Goal: Complete application form: Complete application form

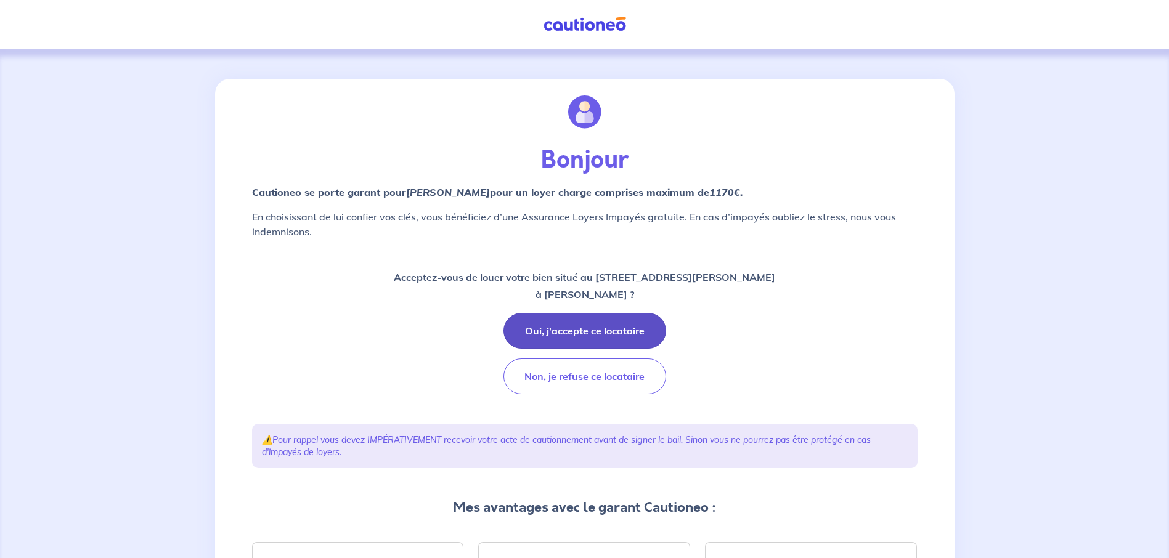
click at [596, 333] on button "Oui, j'accepte ce locataire" at bounding box center [584, 331] width 163 height 36
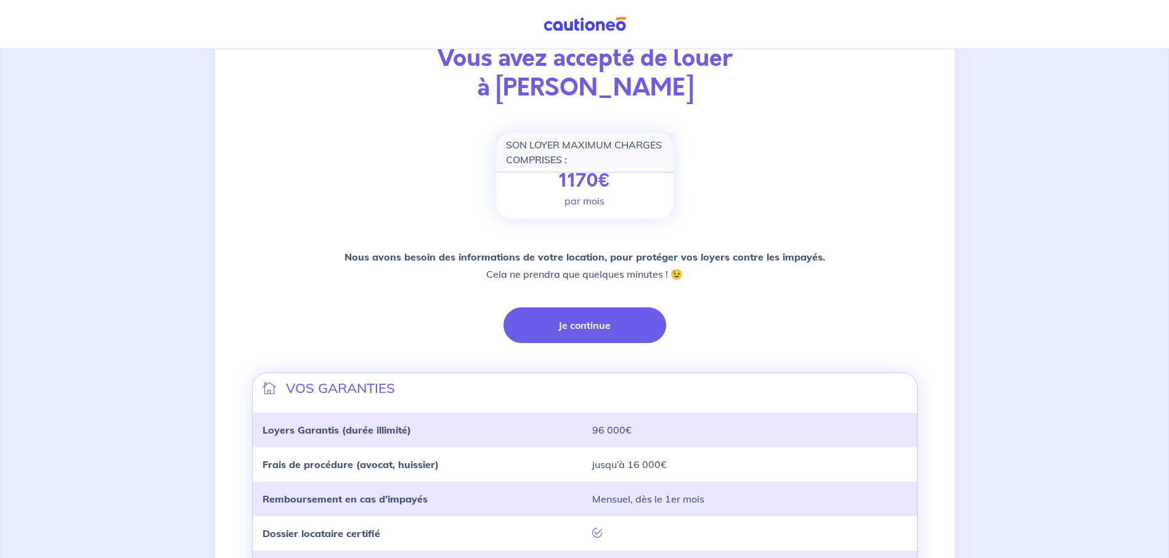
scroll to position [123, 0]
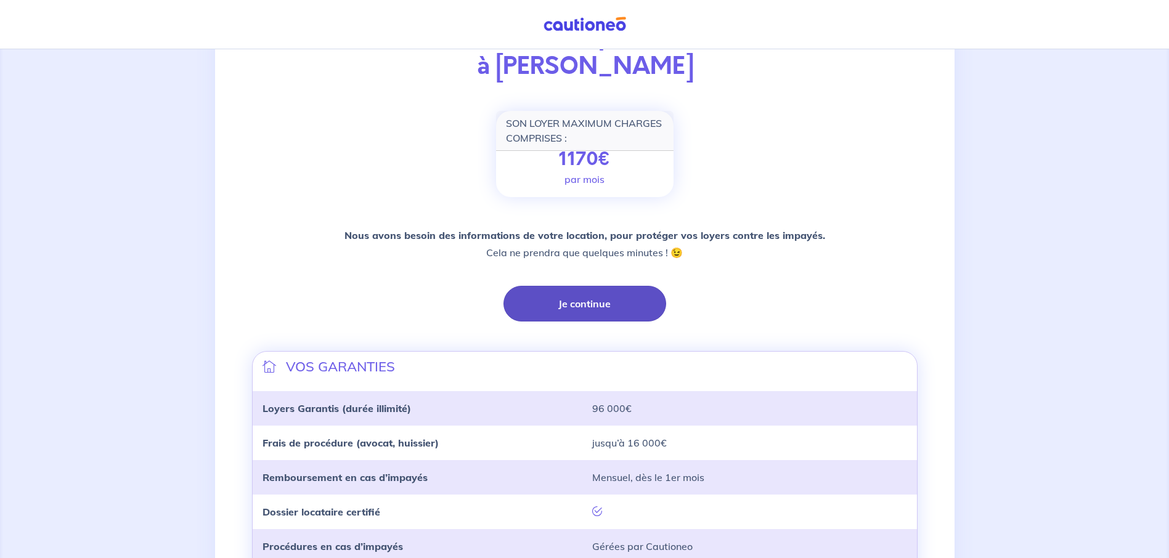
click at [586, 305] on button "Je continue" at bounding box center [584, 304] width 163 height 36
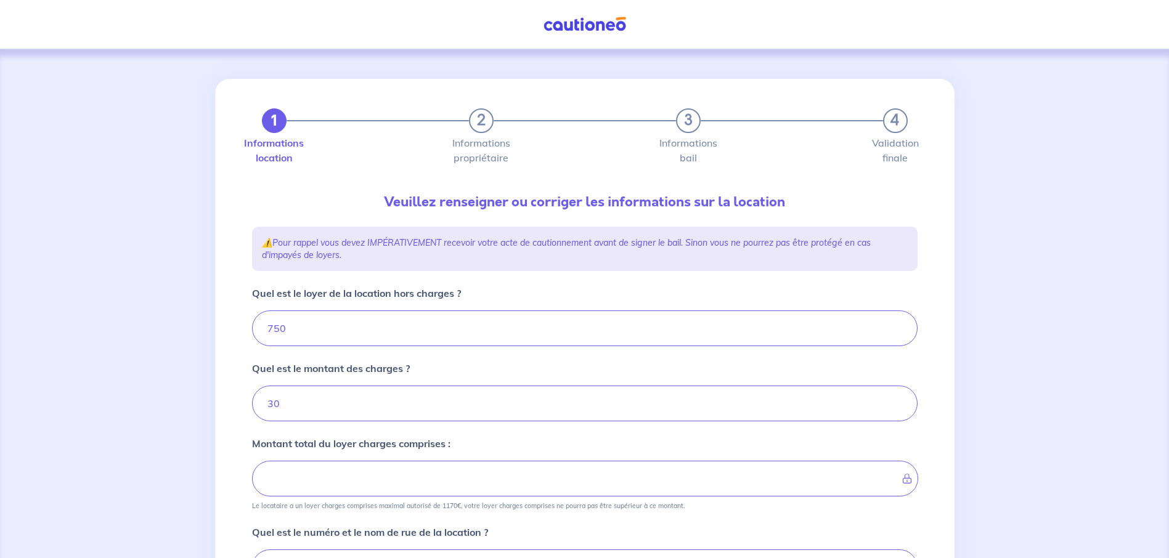
type input "780"
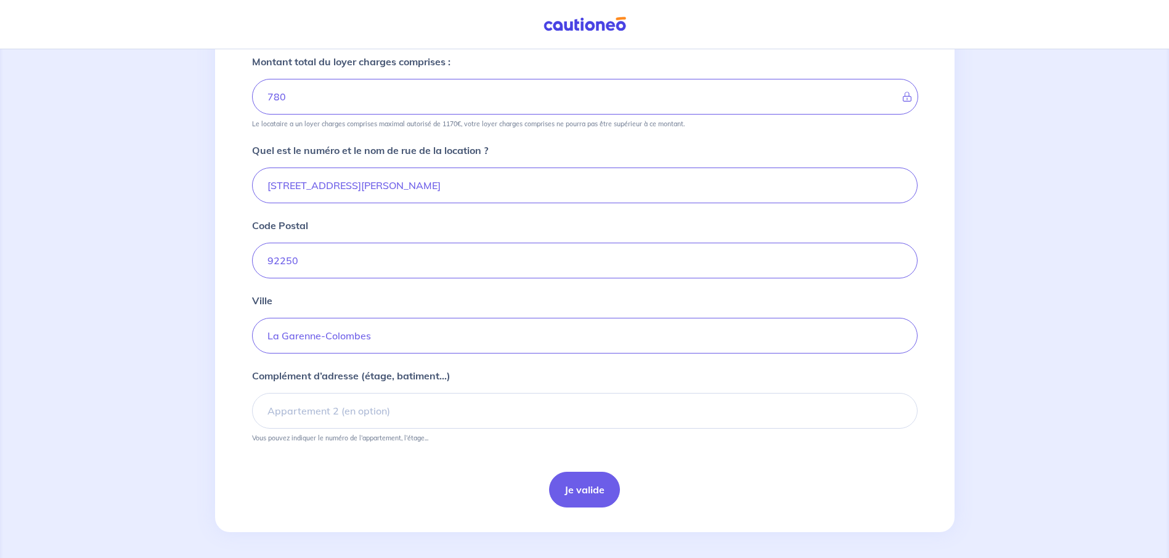
scroll to position [386, 0]
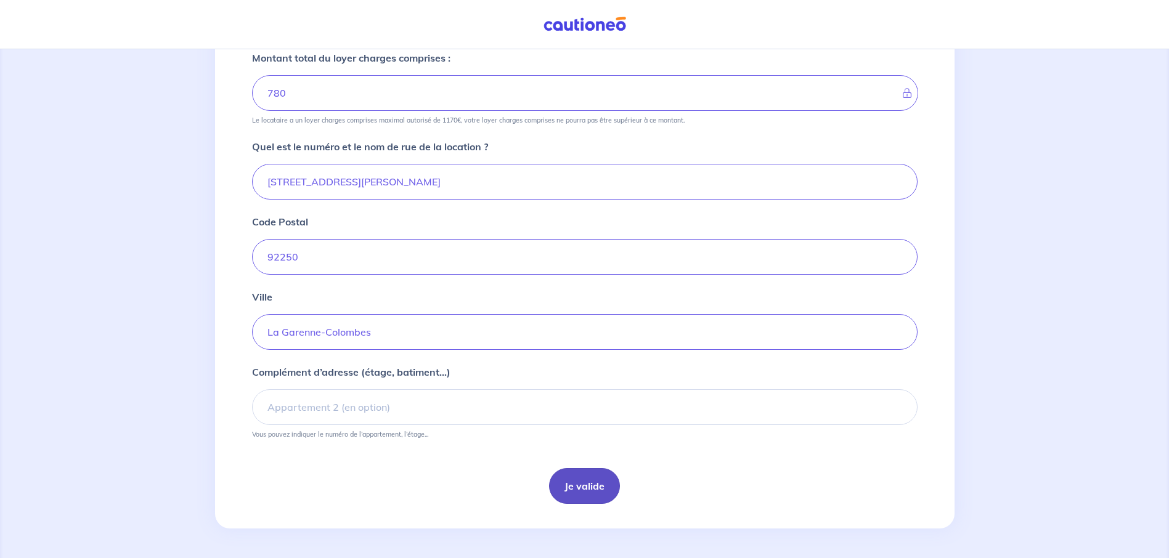
click at [581, 487] on button "Je valide" at bounding box center [584, 486] width 71 height 36
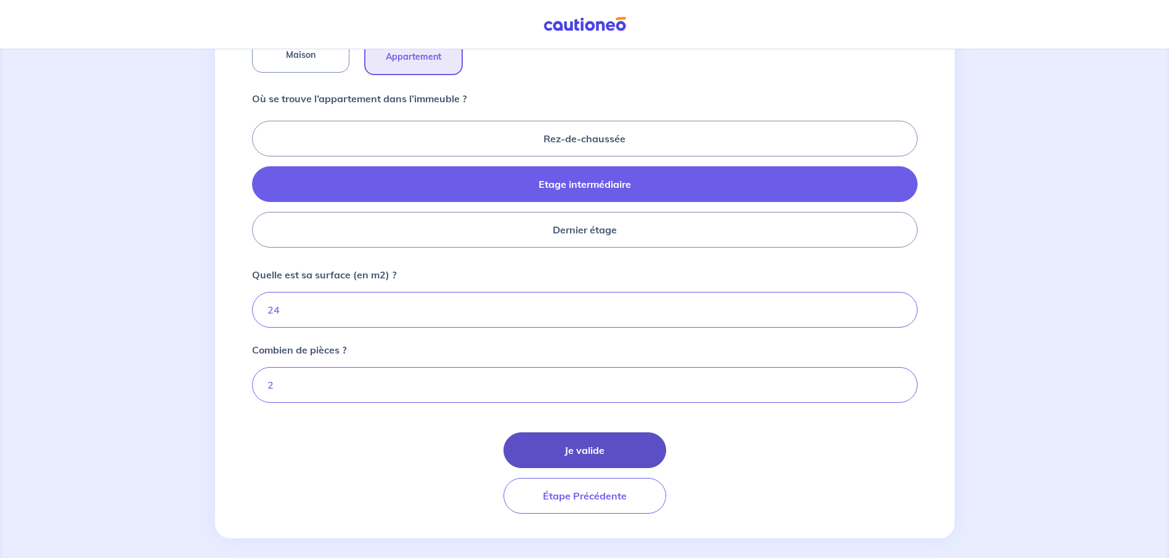
scroll to position [495, 0]
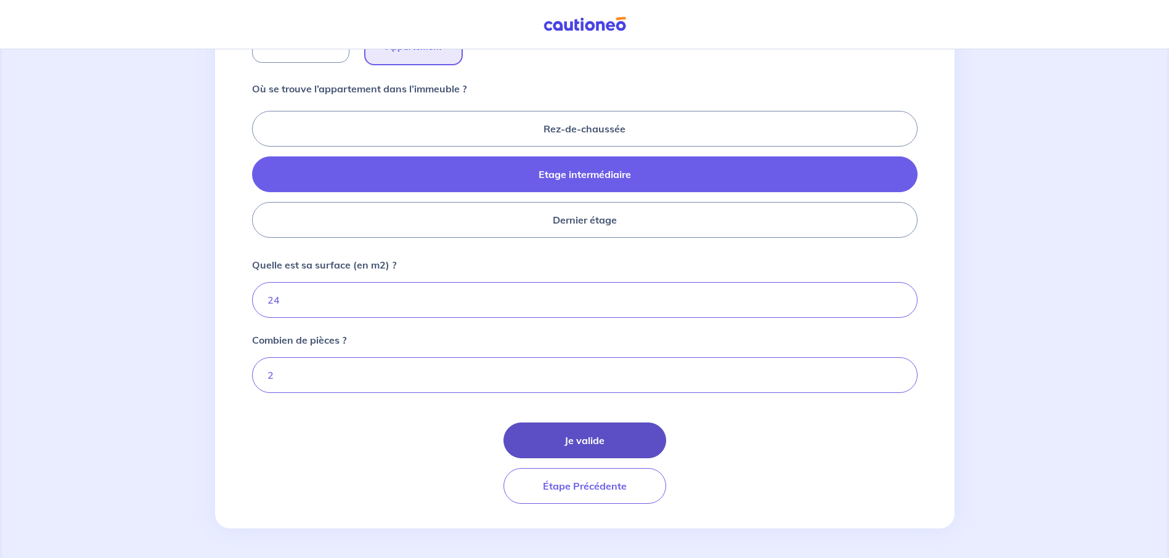
click at [591, 438] on button "Je valide" at bounding box center [584, 441] width 163 height 36
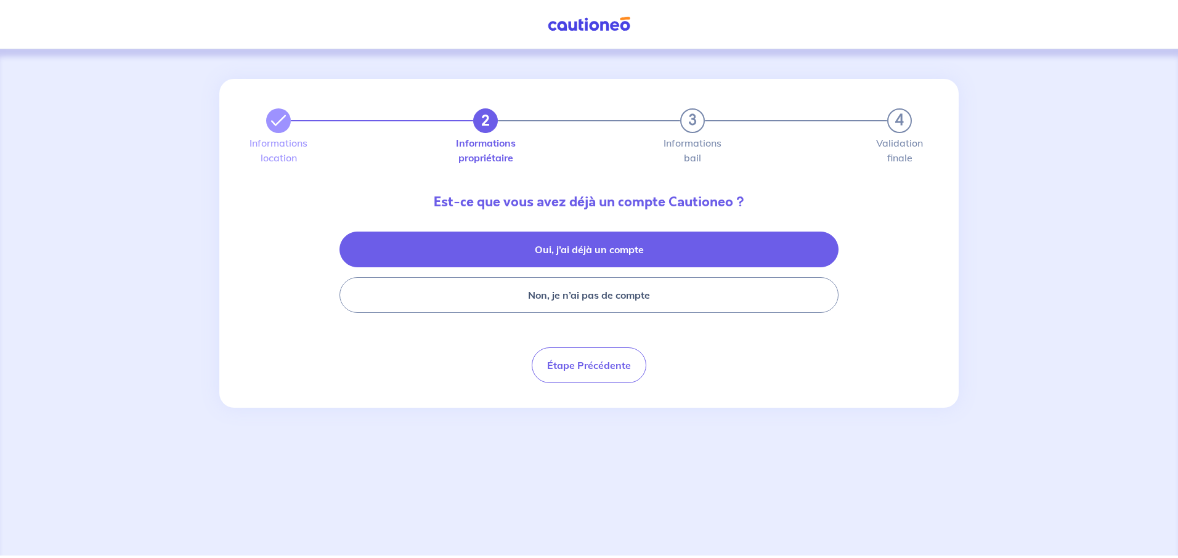
click at [616, 253] on button "Oui, j’ai déjà un compte" at bounding box center [588, 250] width 499 height 36
click at [589, 248] on button "Oui, j’ai déjà un compte" at bounding box center [588, 250] width 499 height 36
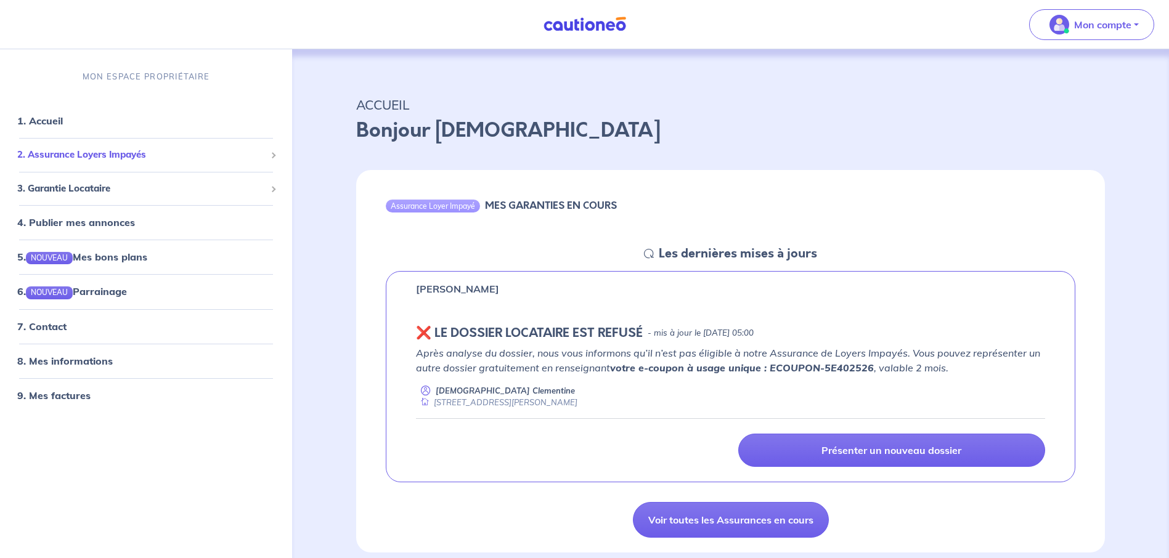
click at [126, 153] on span "2. Assurance Loyers Impayés" at bounding box center [141, 155] width 248 height 14
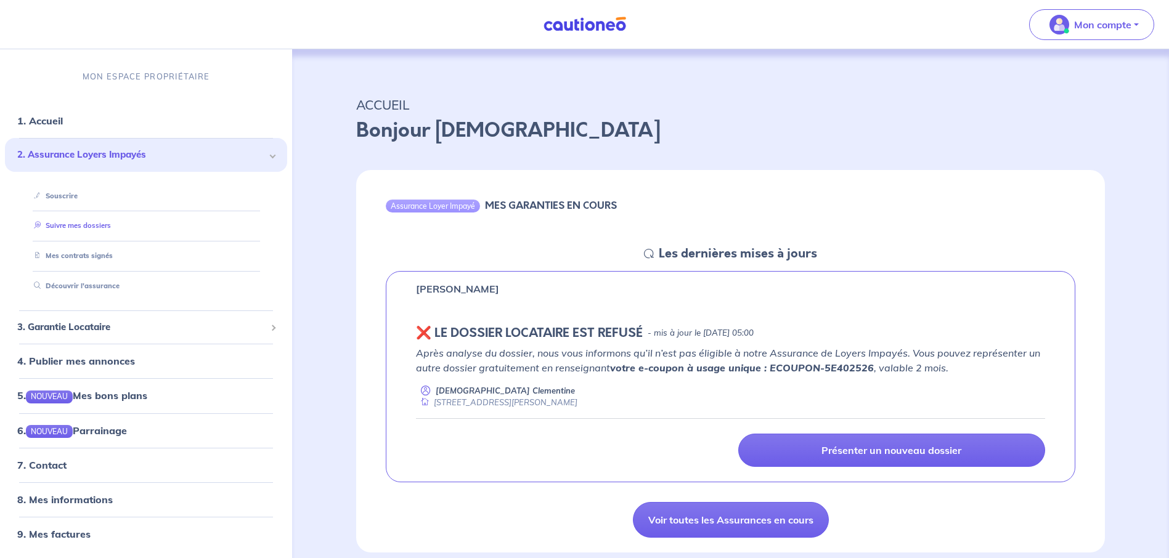
click at [95, 227] on link "Suivre mes dossiers" at bounding box center [70, 225] width 82 height 9
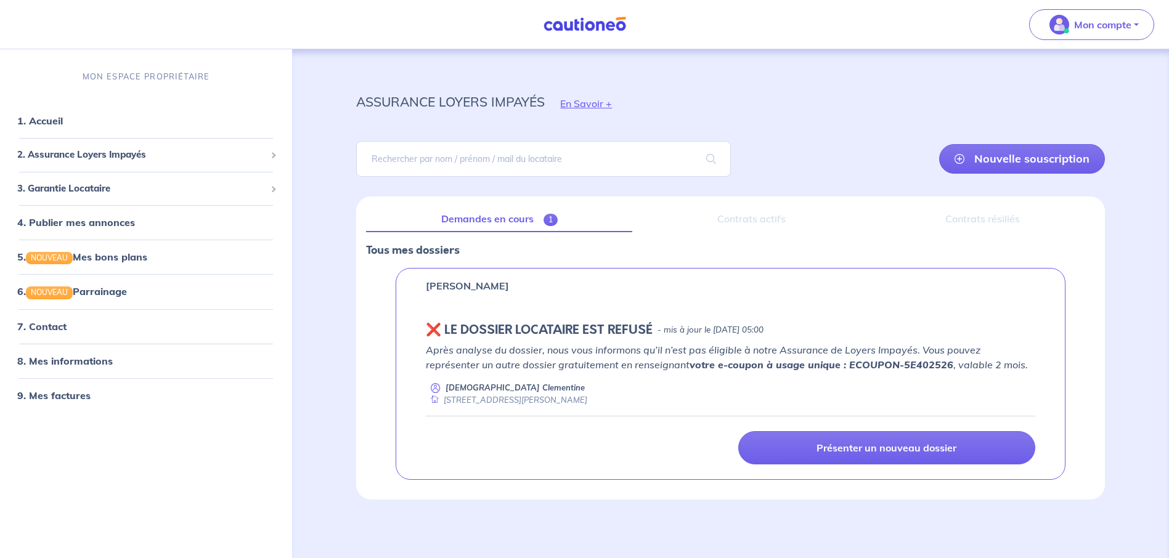
scroll to position [4, 0]
click at [499, 160] on input "search" at bounding box center [543, 158] width 374 height 36
click at [1111, 25] on p "Mon compte" at bounding box center [1102, 24] width 57 height 15
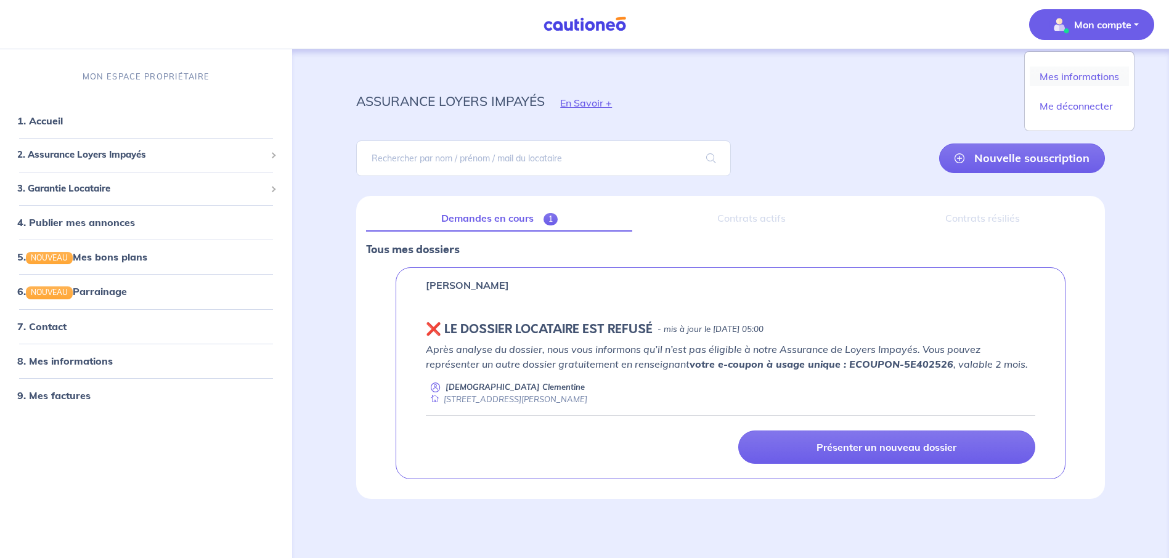
click at [1092, 78] on link "Mes informations" at bounding box center [1078, 77] width 99 height 20
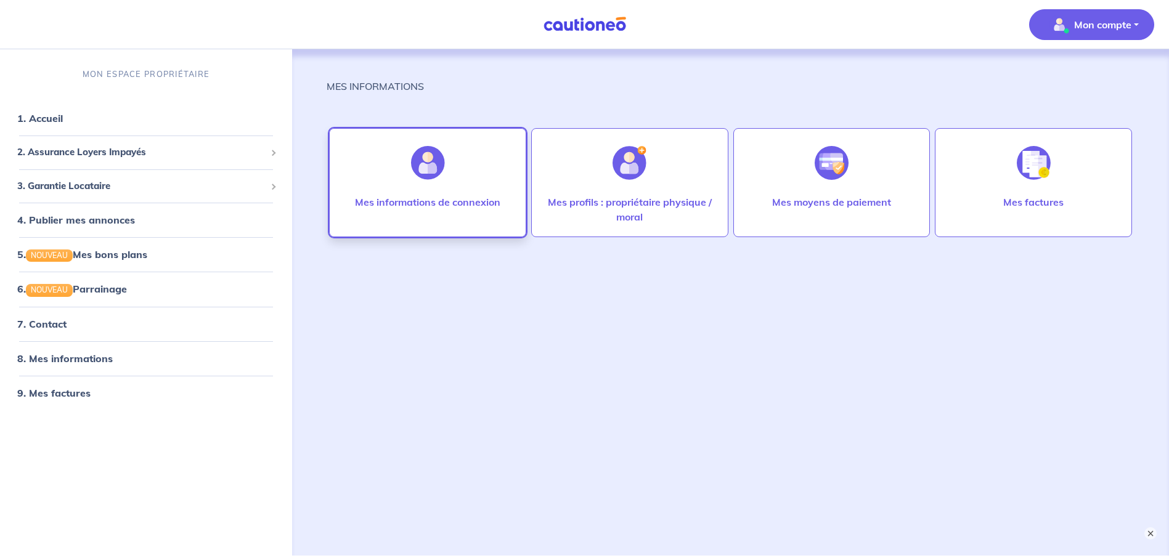
click at [421, 177] on img at bounding box center [428, 163] width 34 height 34
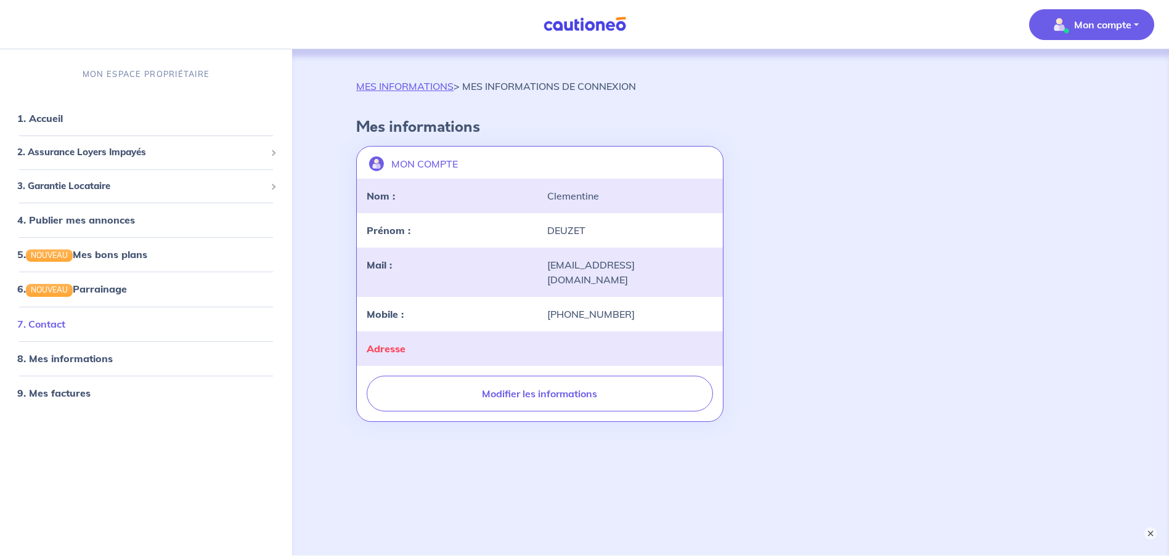
click at [51, 323] on link "7. Contact" at bounding box center [41, 323] width 48 height 12
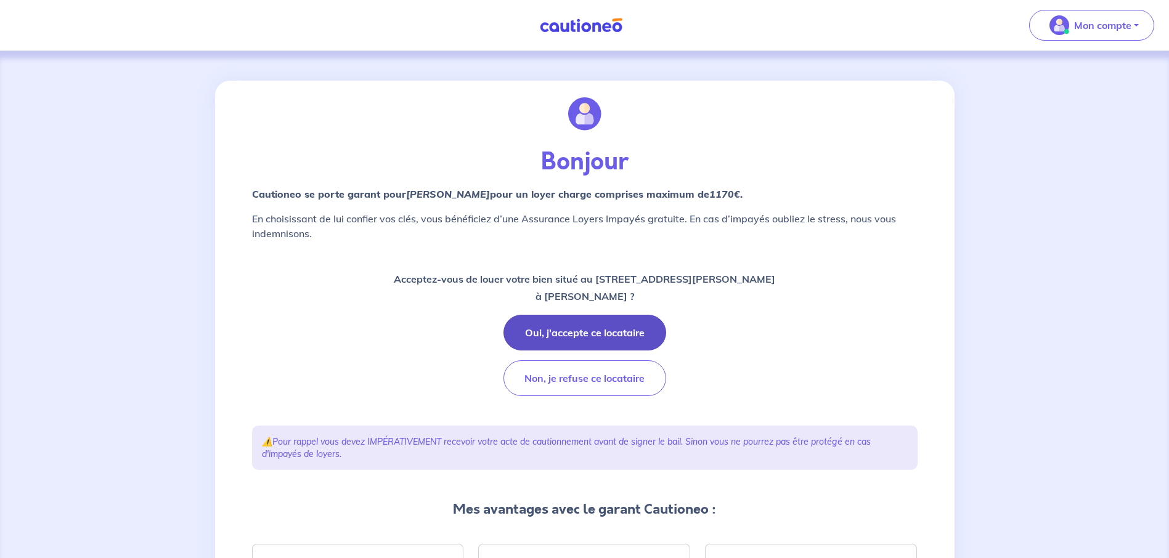
click at [587, 335] on button "Oui, j'accepte ce locataire" at bounding box center [584, 333] width 163 height 36
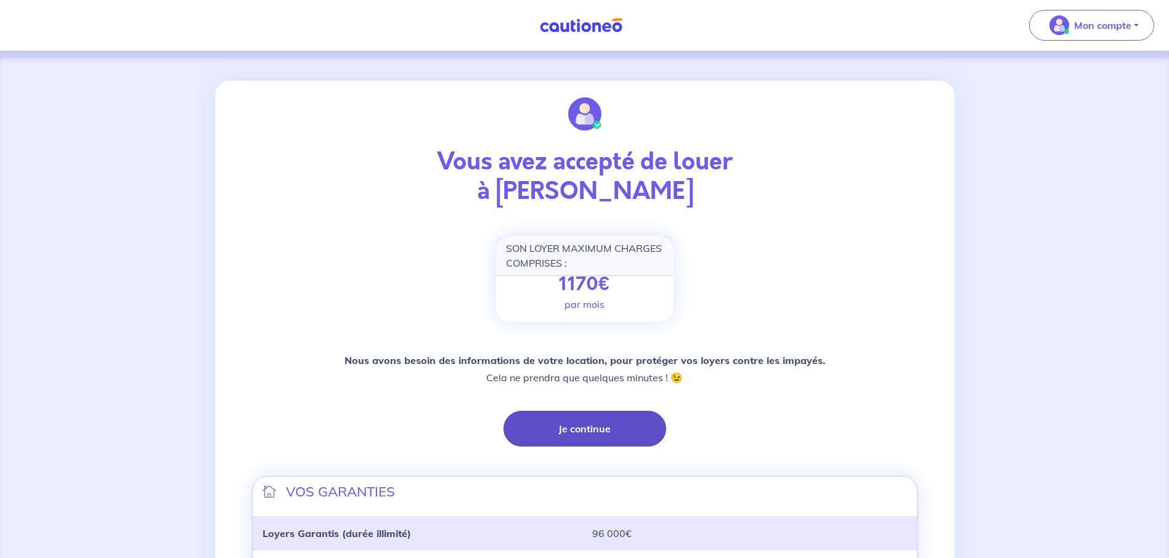
click at [585, 426] on button "Je continue" at bounding box center [584, 429] width 163 height 36
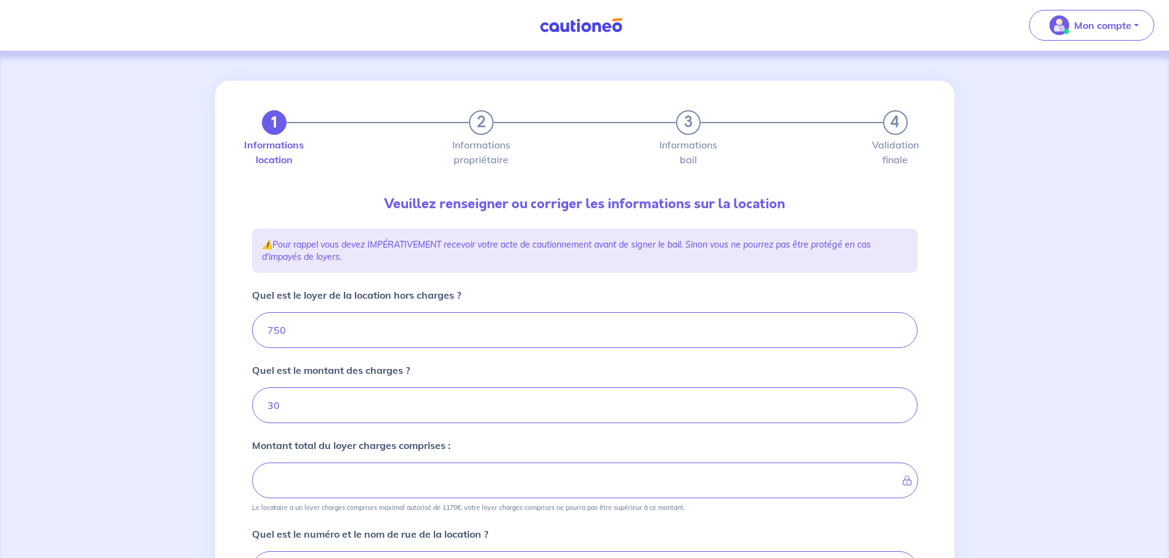
type input "780"
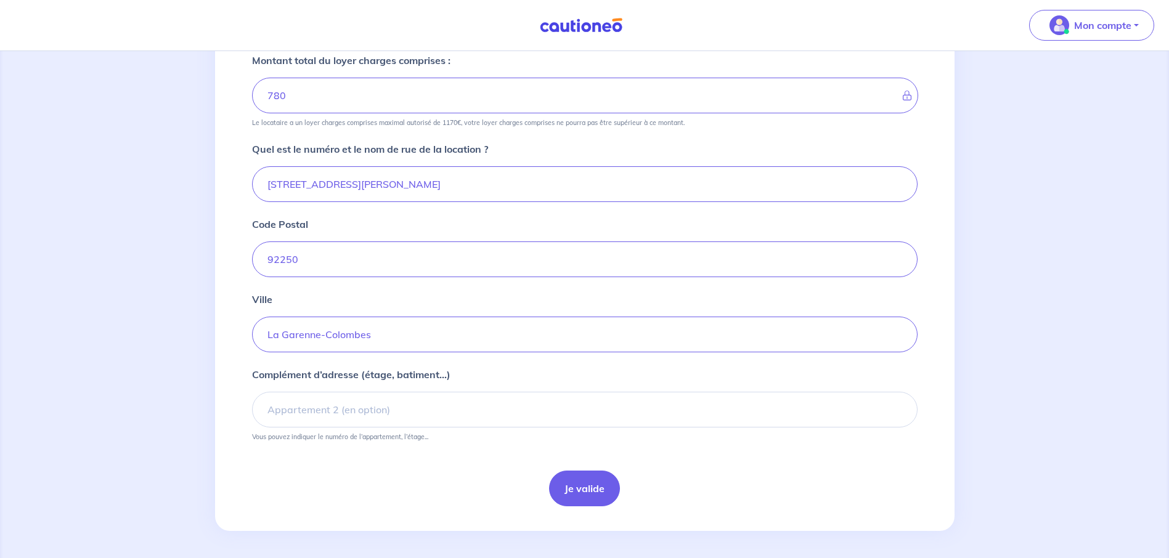
scroll to position [388, 0]
click at [590, 487] on button "Je valide" at bounding box center [584, 486] width 71 height 36
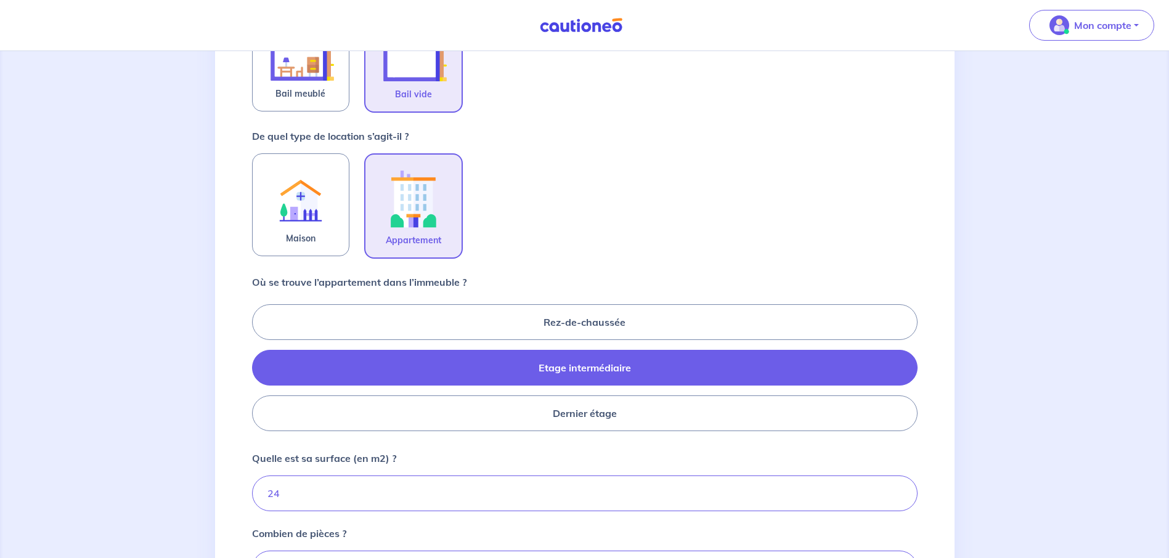
scroll to position [431, 0]
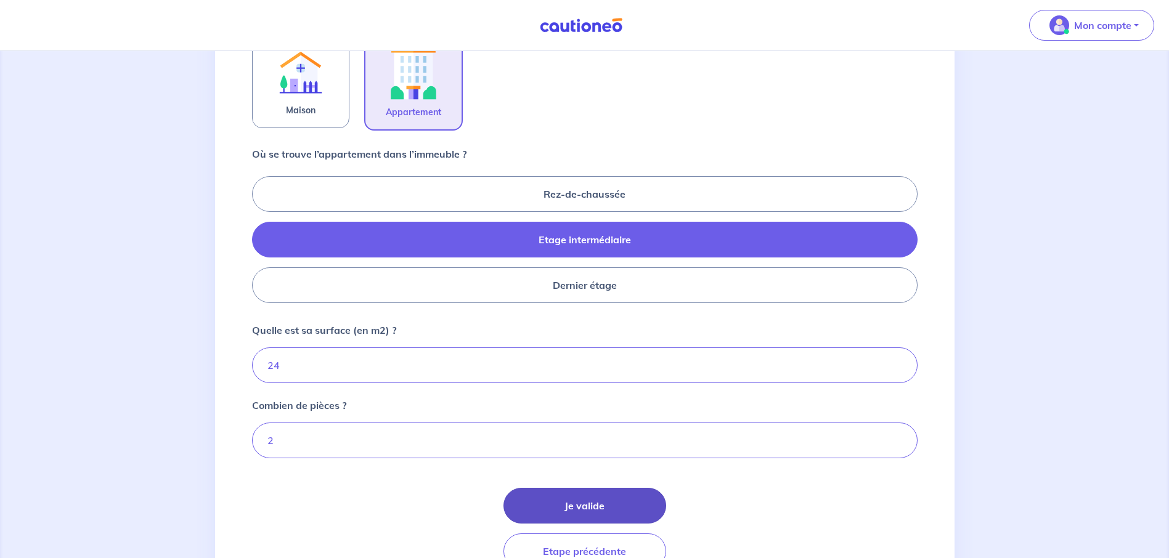
click at [585, 506] on button "Je valide" at bounding box center [584, 506] width 163 height 36
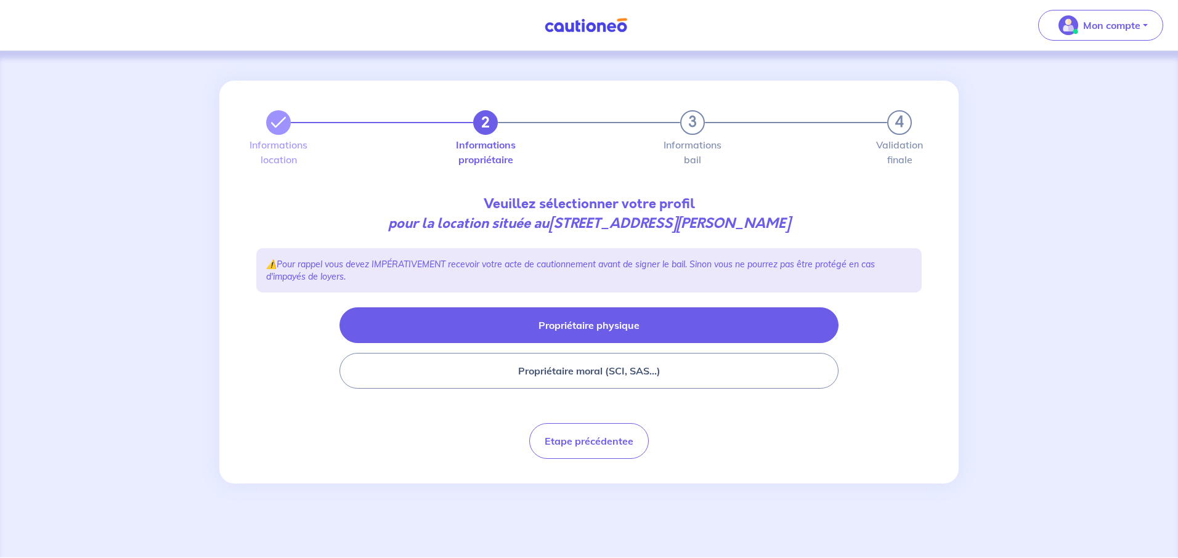
click at [611, 332] on button "Propriétaire physique" at bounding box center [588, 325] width 499 height 36
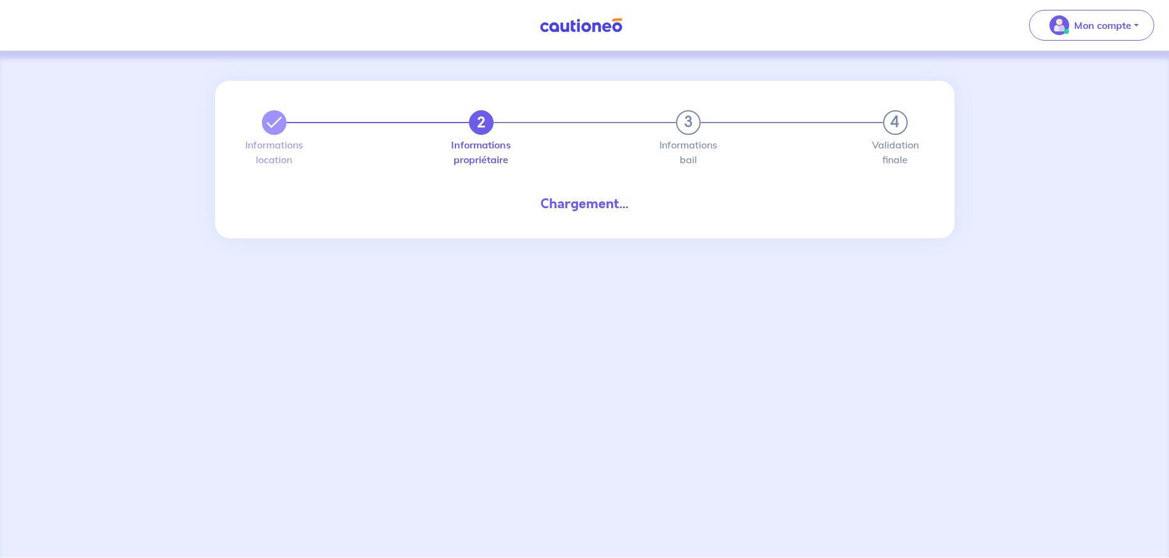
select select "FR"
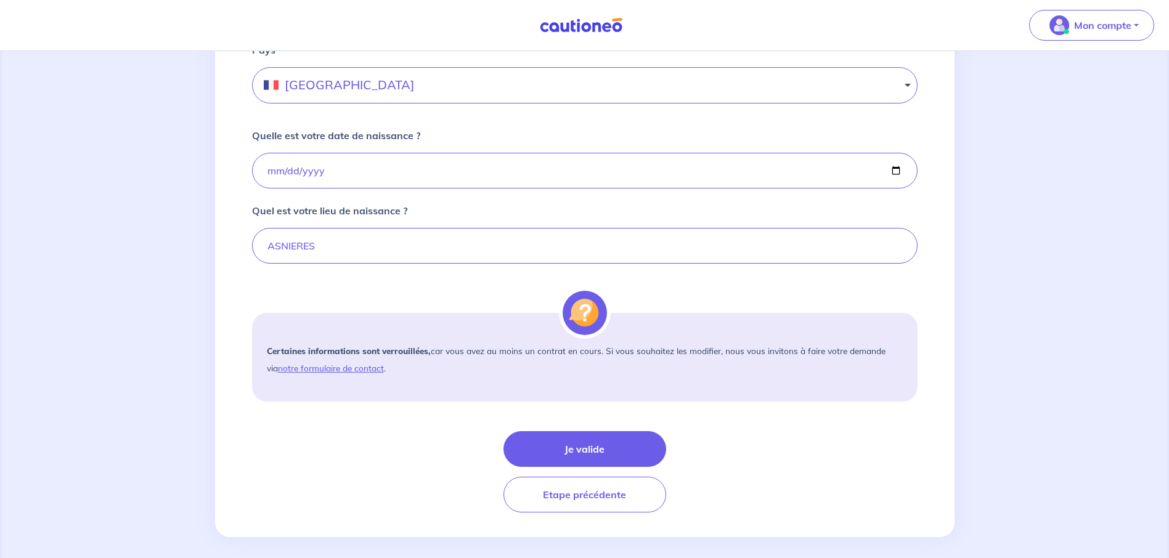
scroll to position [810, 0]
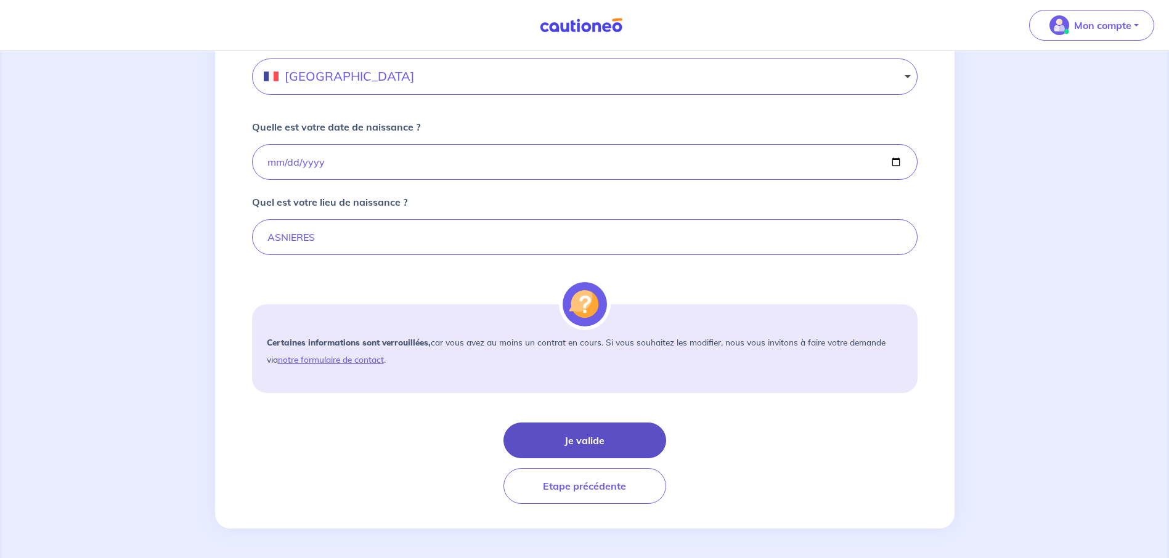
click at [599, 442] on button "Je valide" at bounding box center [584, 441] width 163 height 36
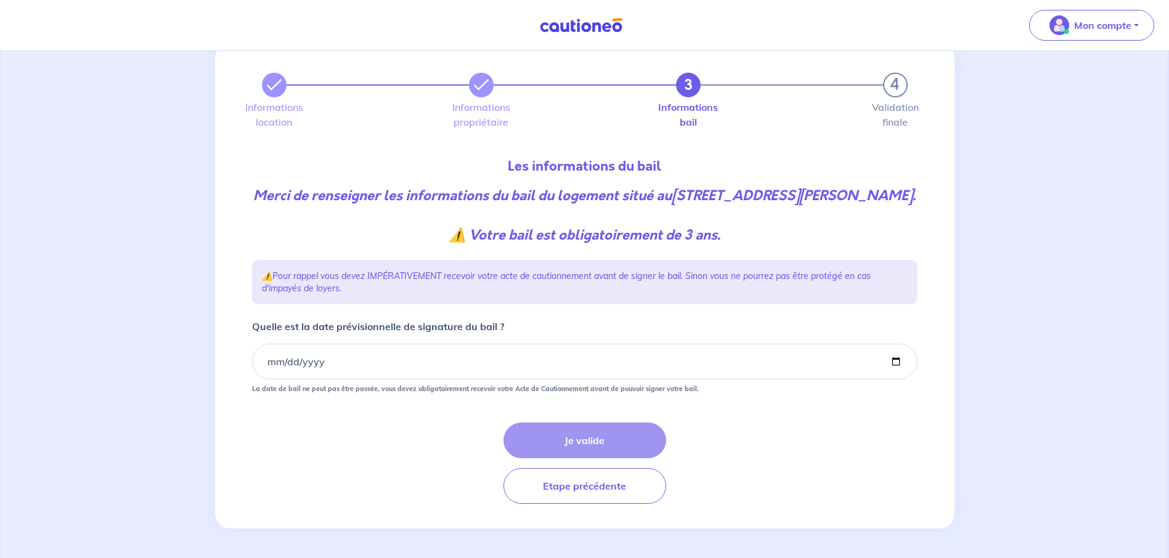
scroll to position [57, 0]
click at [355, 360] on input "Quelle est la date prévisionnelle de signature du bail ?" at bounding box center [584, 362] width 665 height 36
click at [359, 359] on input "Quelle est la date prévisionnelle de signature du bail ?" at bounding box center [584, 362] width 665 height 36
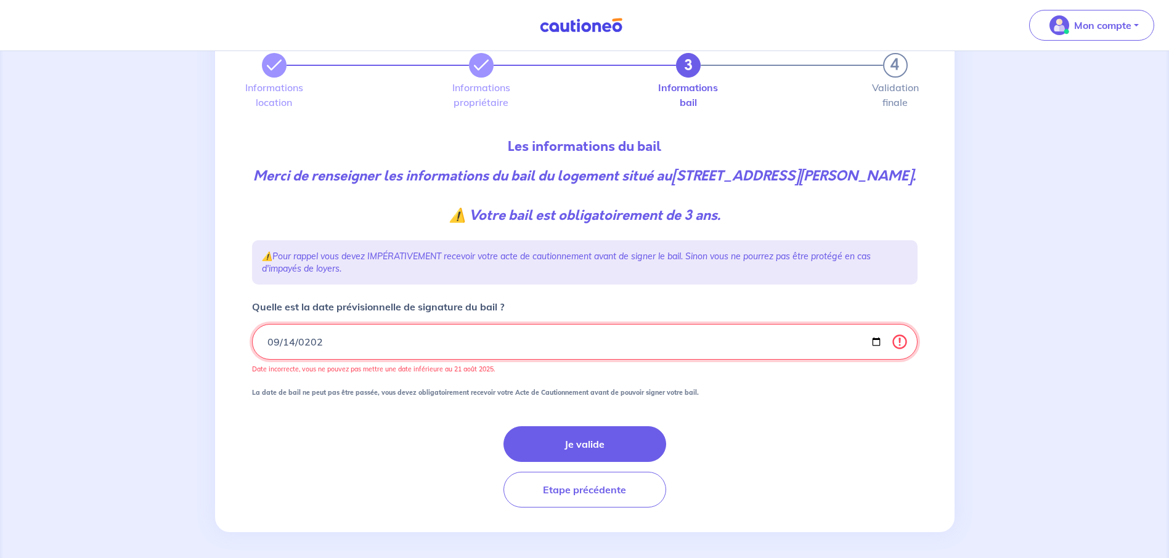
type input "2025-09-14"
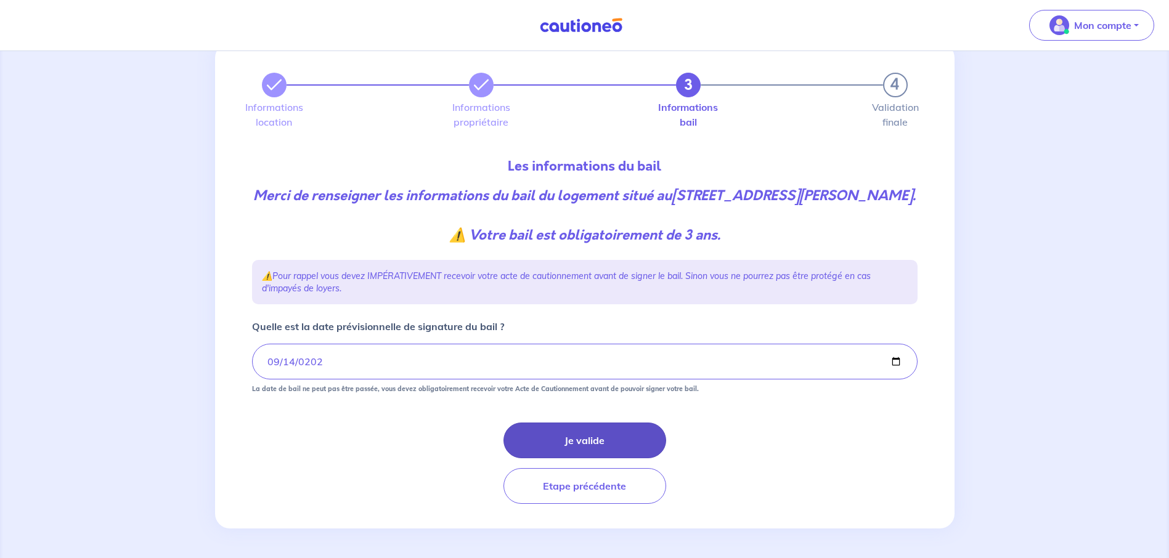
click at [596, 437] on button "Je valide" at bounding box center [584, 441] width 163 height 36
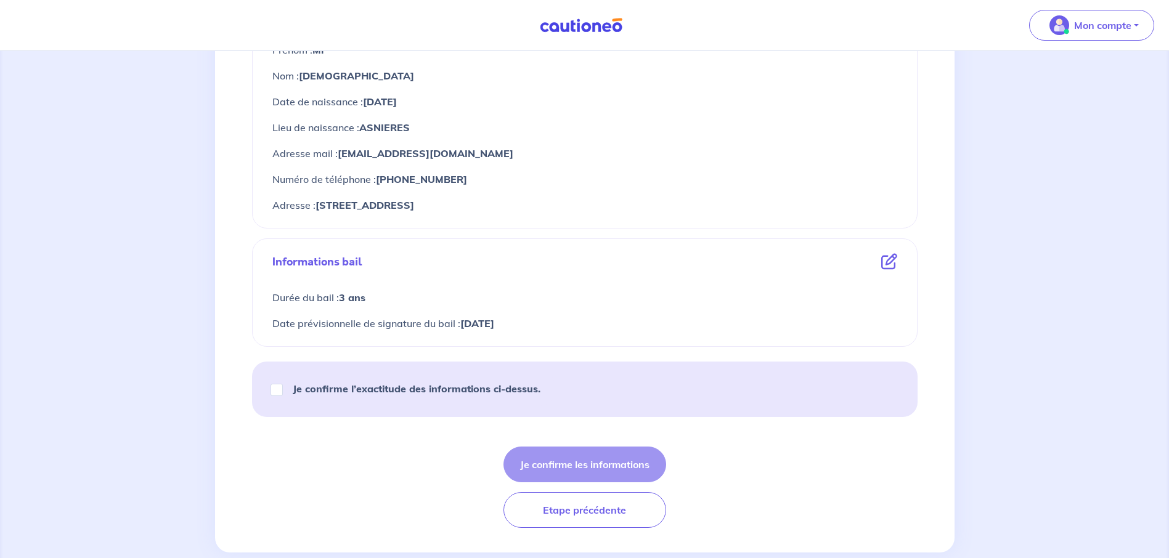
scroll to position [527, 0]
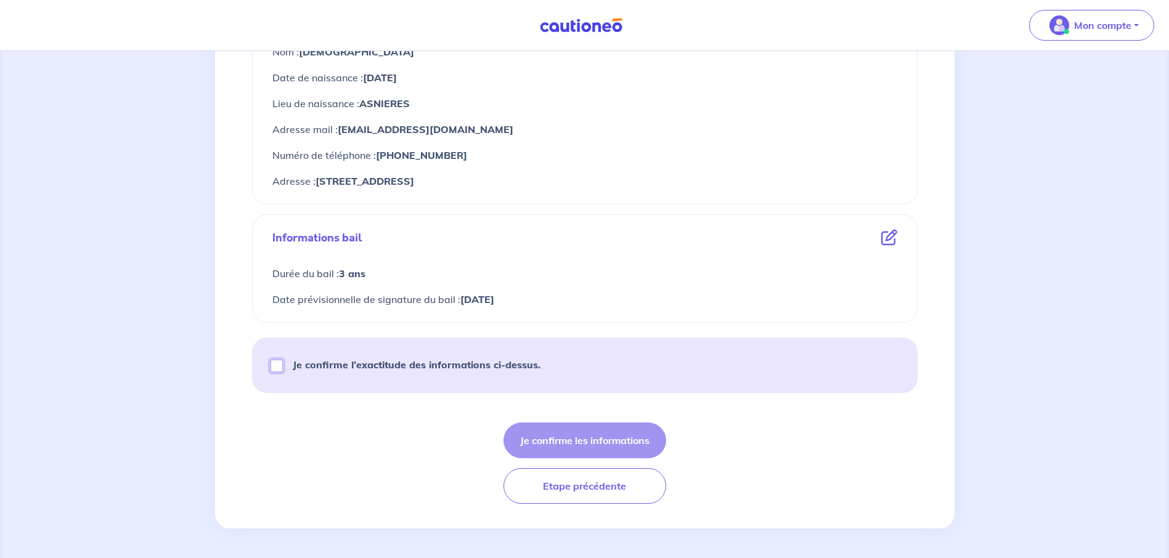
click at [276, 365] on input "Je confirme l’exactitude des informations ci-dessus." at bounding box center [276, 366] width 12 height 12
checkbox input "true"
click at [591, 437] on button "Je confirme les informations" at bounding box center [584, 441] width 163 height 36
